Goal: Task Accomplishment & Management: Manage account settings

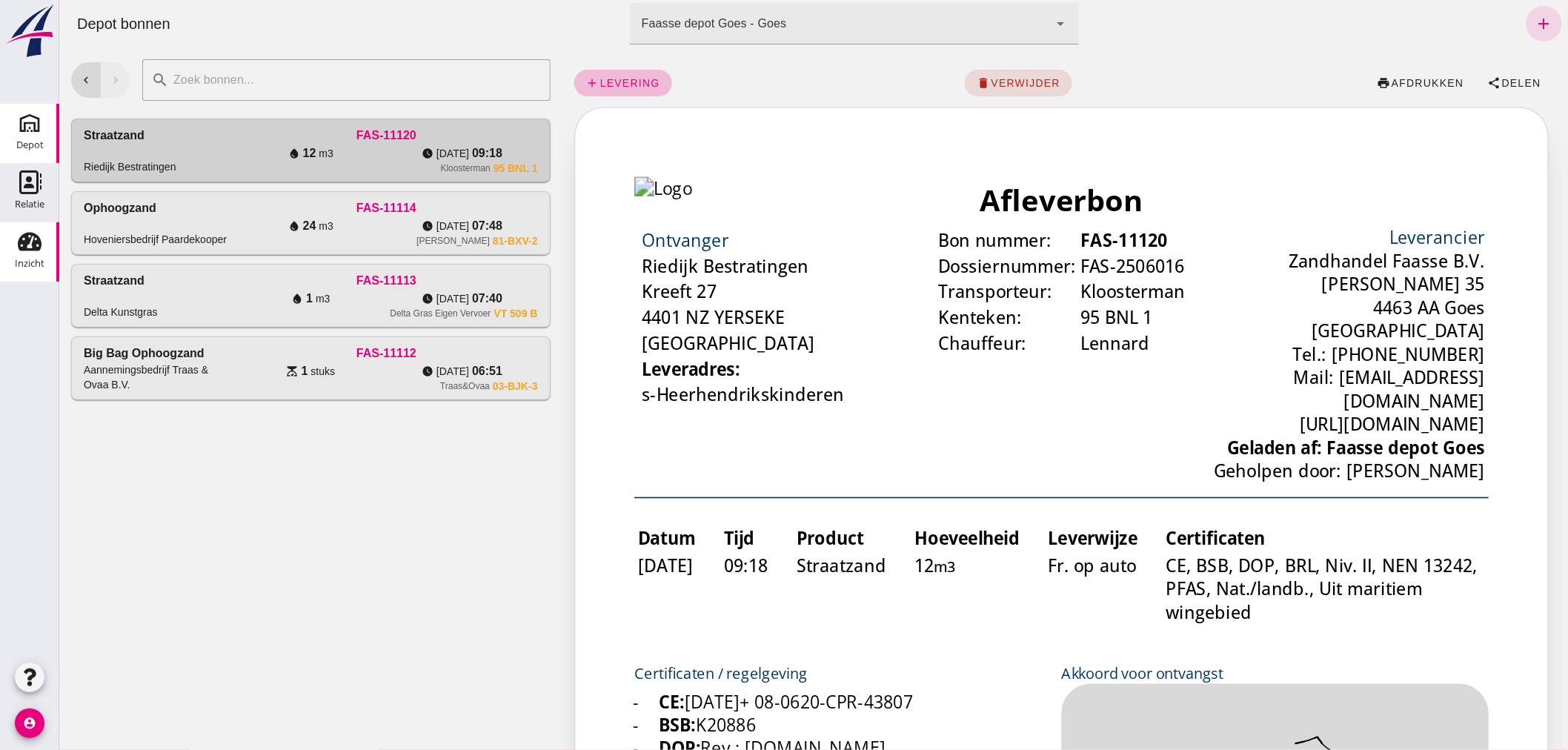
click at [27, 242] on use at bounding box center [30, 241] width 23 height 19
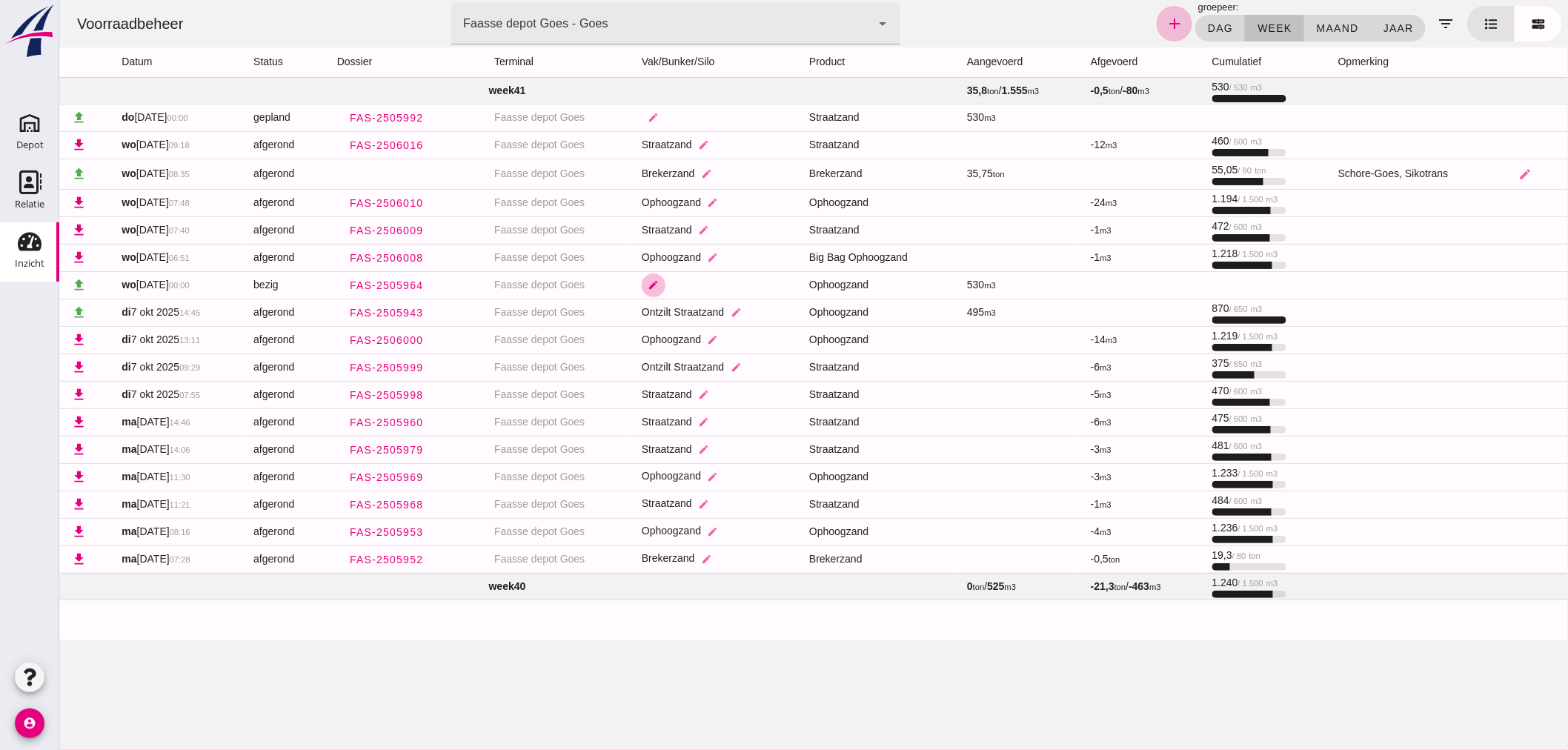
click at [648, 279] on icon "edit" at bounding box center [653, 285] width 11 height 11
click at [748, 286] on icon "arrow_drop_down" at bounding box center [751, 294] width 18 height 18
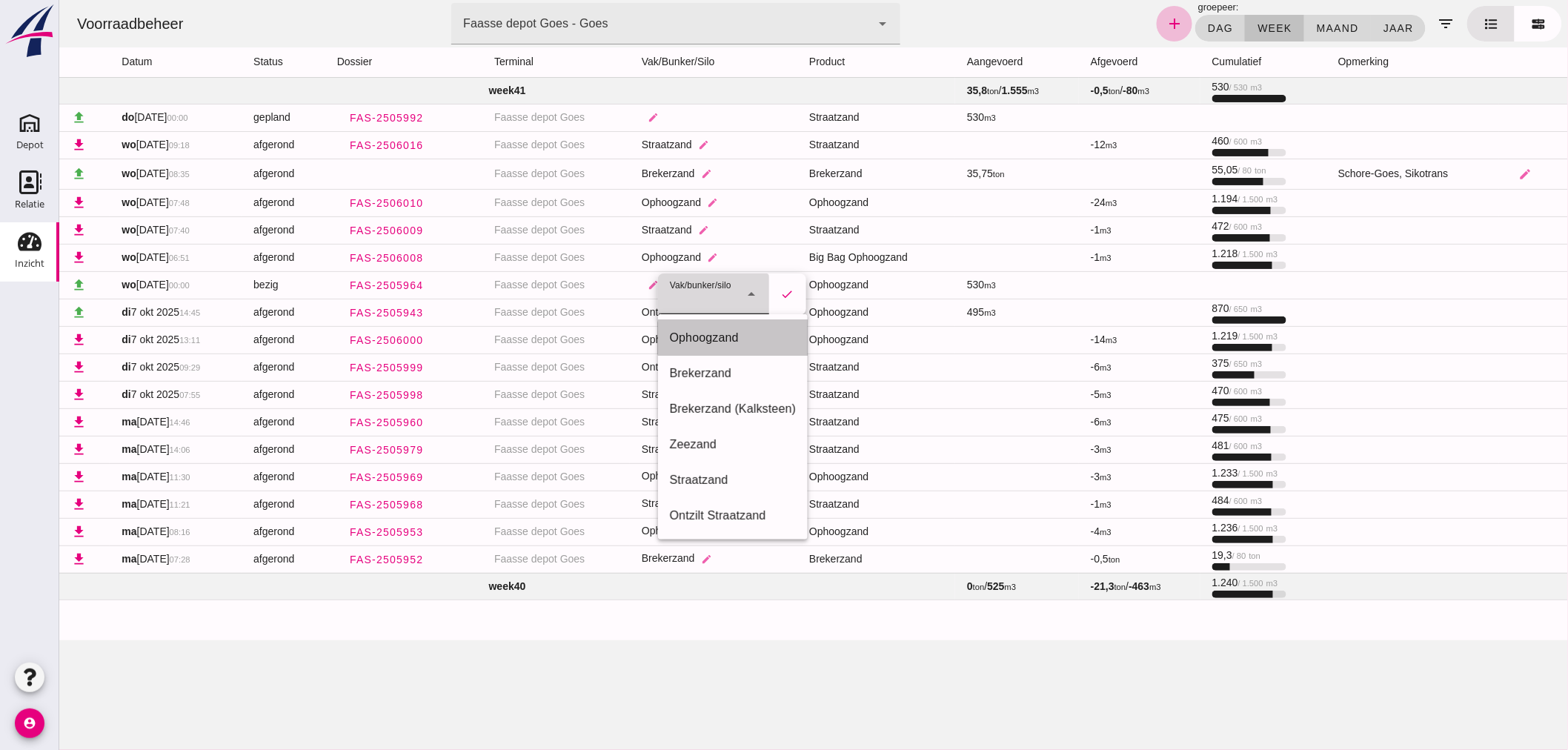
click at [713, 335] on div "Ophoogzand" at bounding box center [732, 338] width 127 height 18
type input "38"
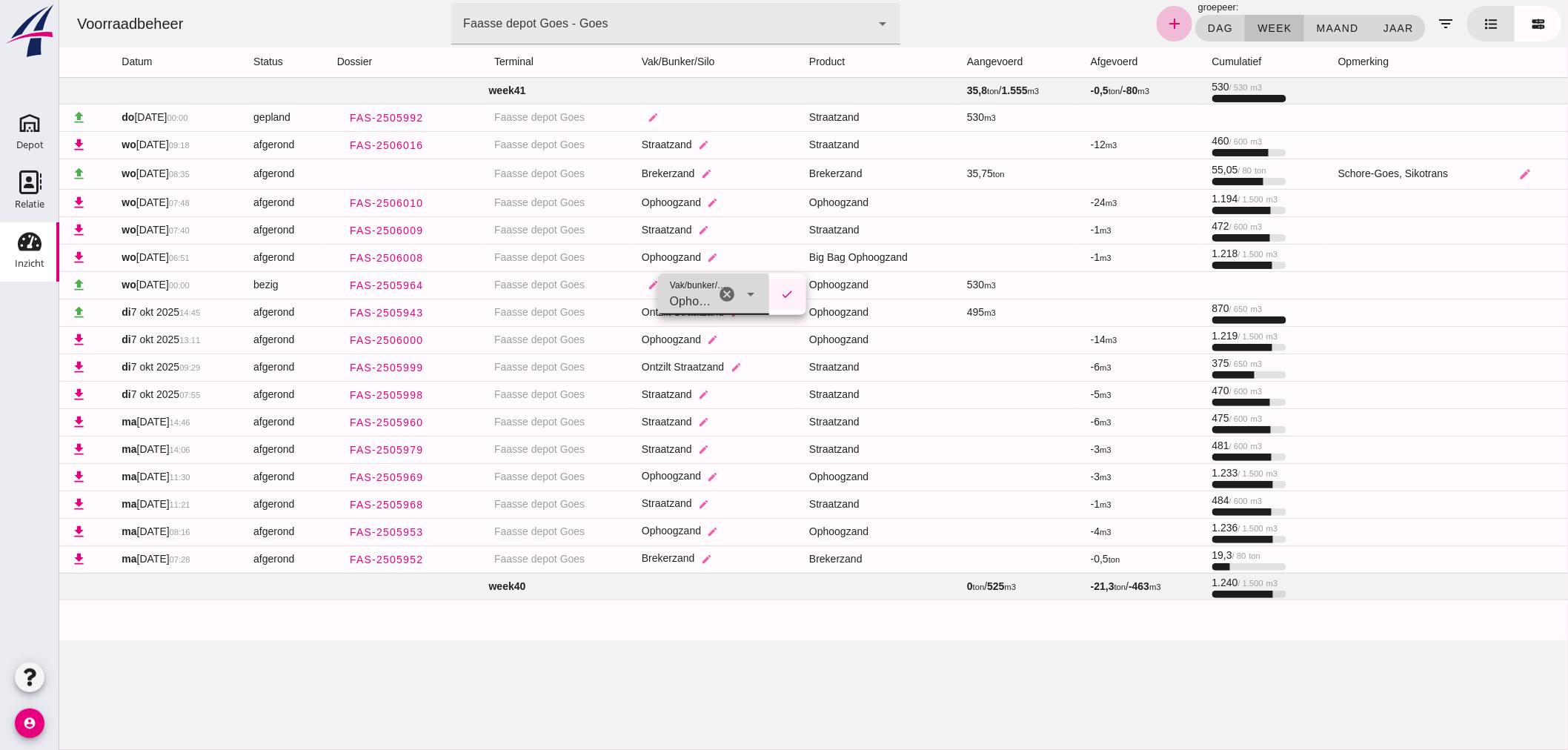
click at [785, 290] on icon "check" at bounding box center [786, 294] width 14 height 14
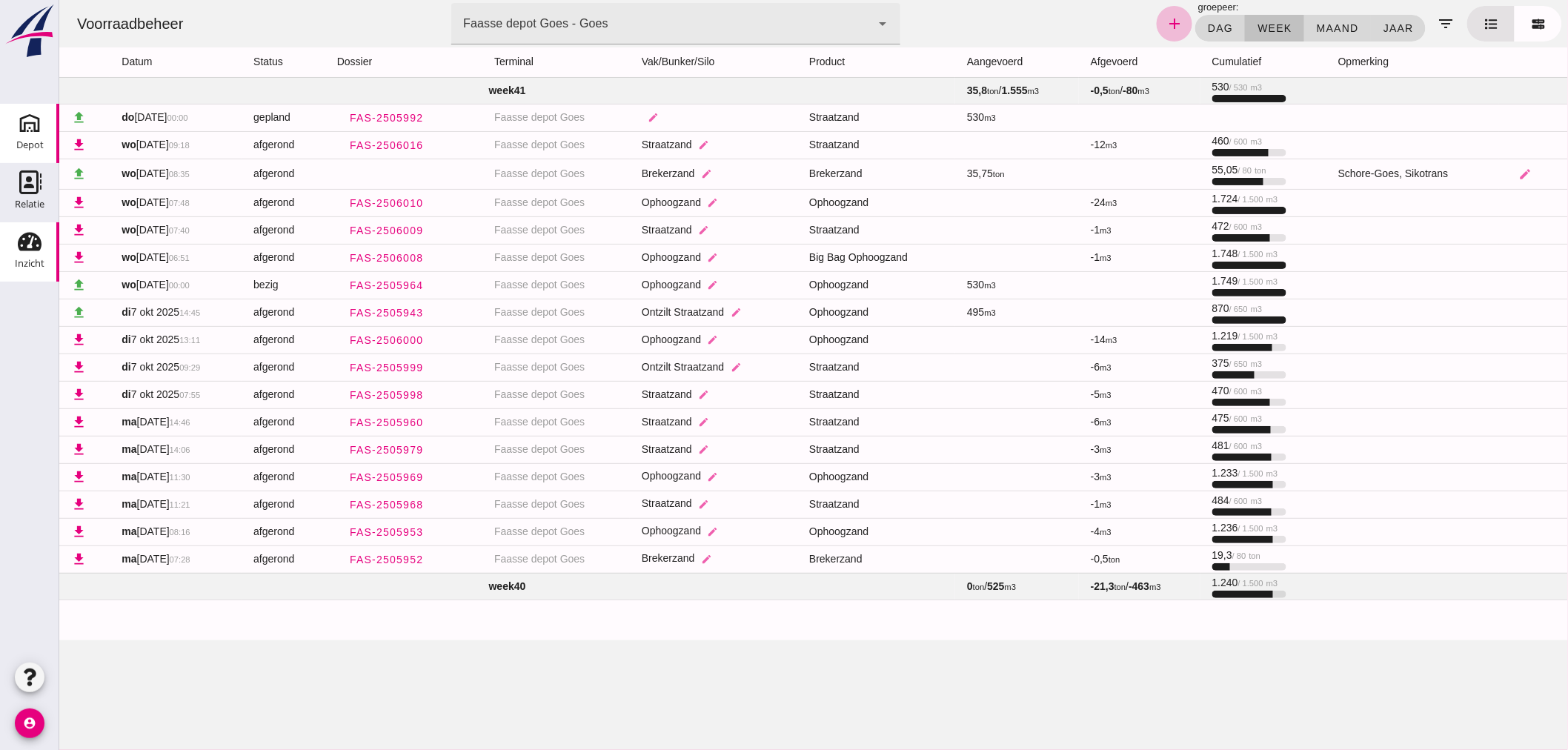
click at [30, 123] on use at bounding box center [30, 122] width 23 height 23
